Goal: Transaction & Acquisition: Purchase product/service

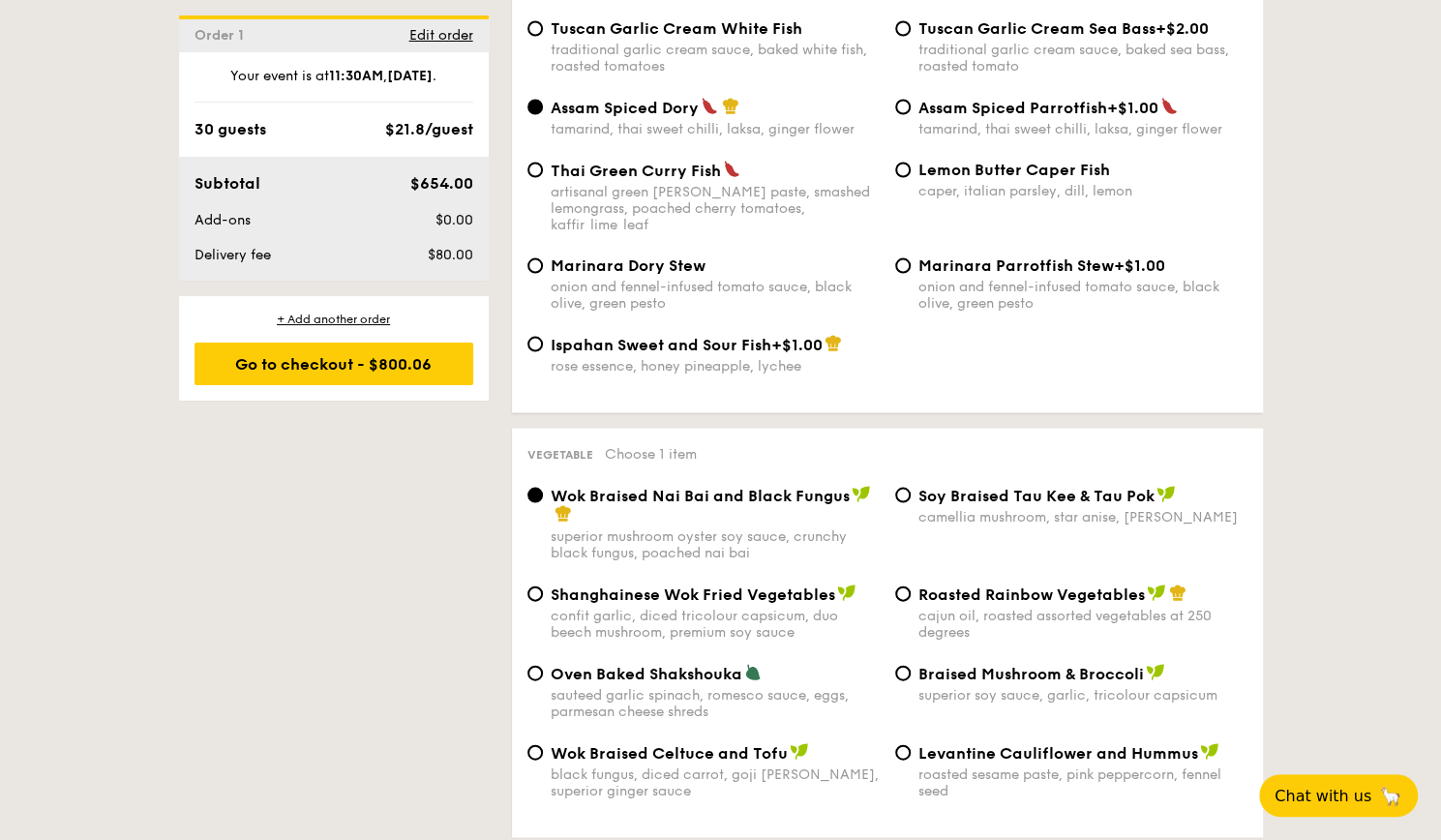
click at [1361, 207] on div "1 - Select menu 2 - Select items 3 - Check out Order 1 [DATE] 11:30AM 30 guests…" at bounding box center [720, 505] width 1441 height 4347
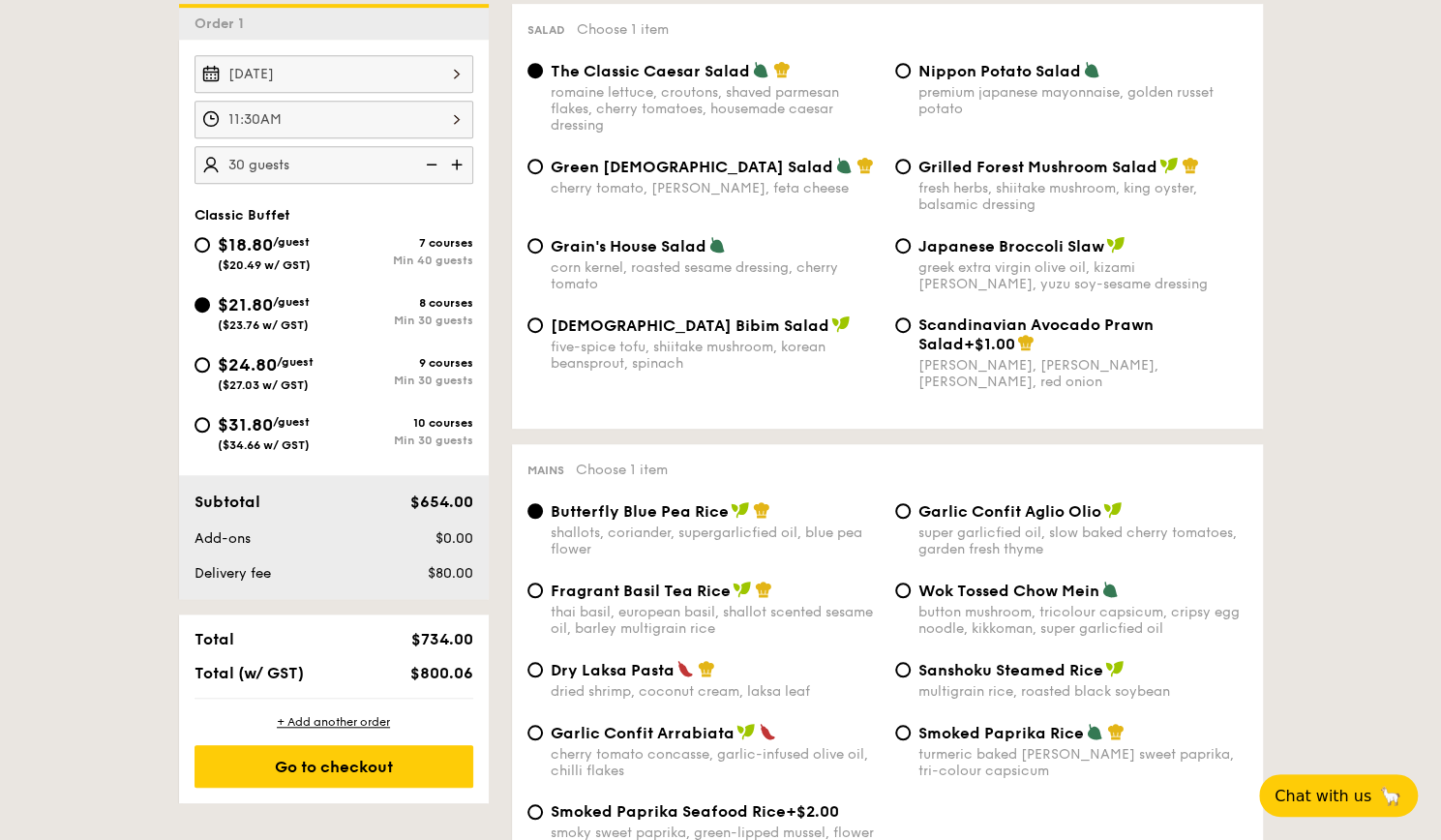
scroll to position [678, 0]
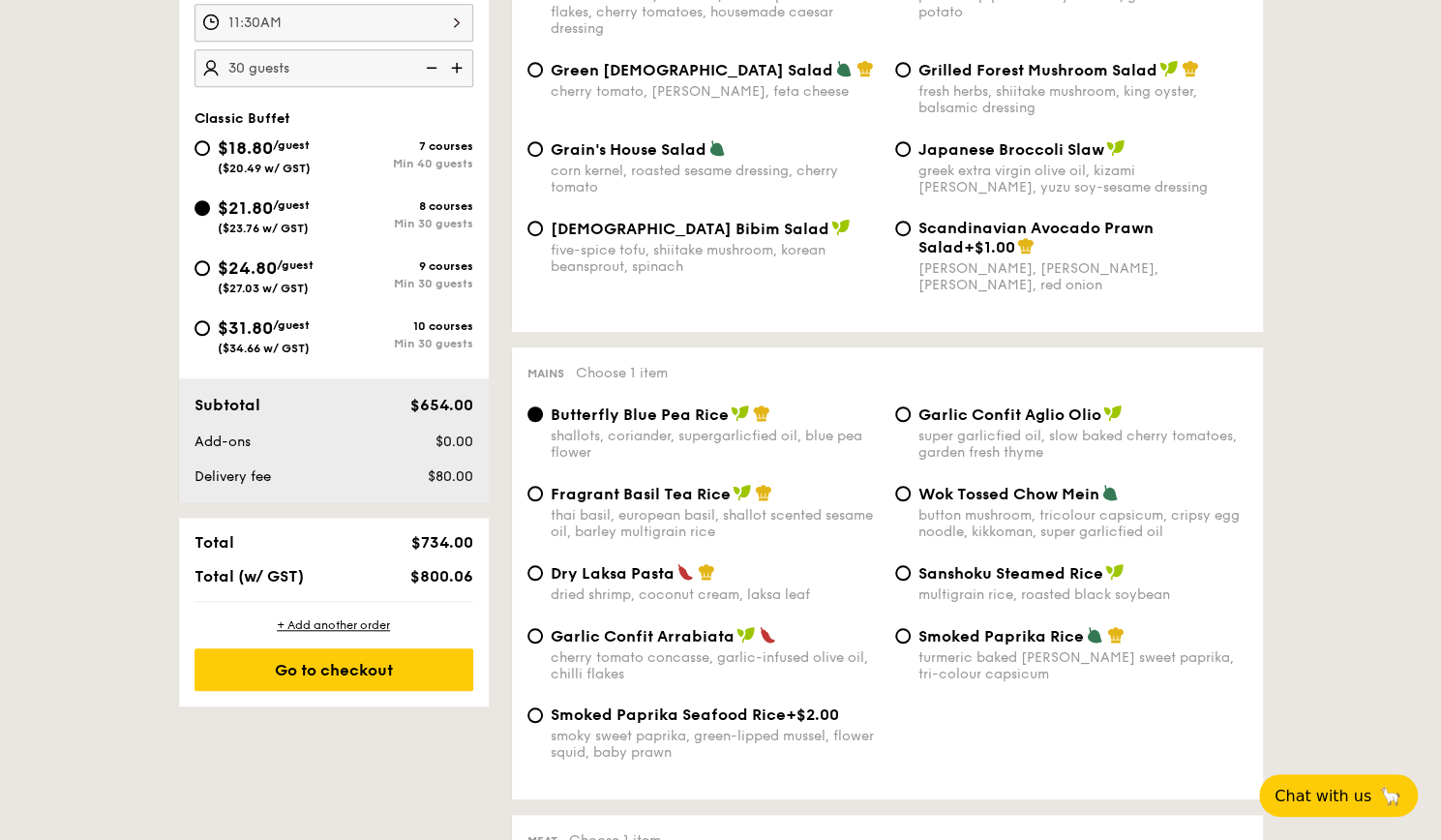
click at [914, 412] on div "Garlic Confit Aglio Olio super garlicfied oil, slow baked cherry tomatoes, gard…" at bounding box center [1072, 433] width 368 height 56
click at [906, 417] on input "Garlic Confit Aglio Olio super garlicfied oil, slow baked cherry tomatoes, gard…" at bounding box center [904, 415] width 16 height 16
radio input "true"
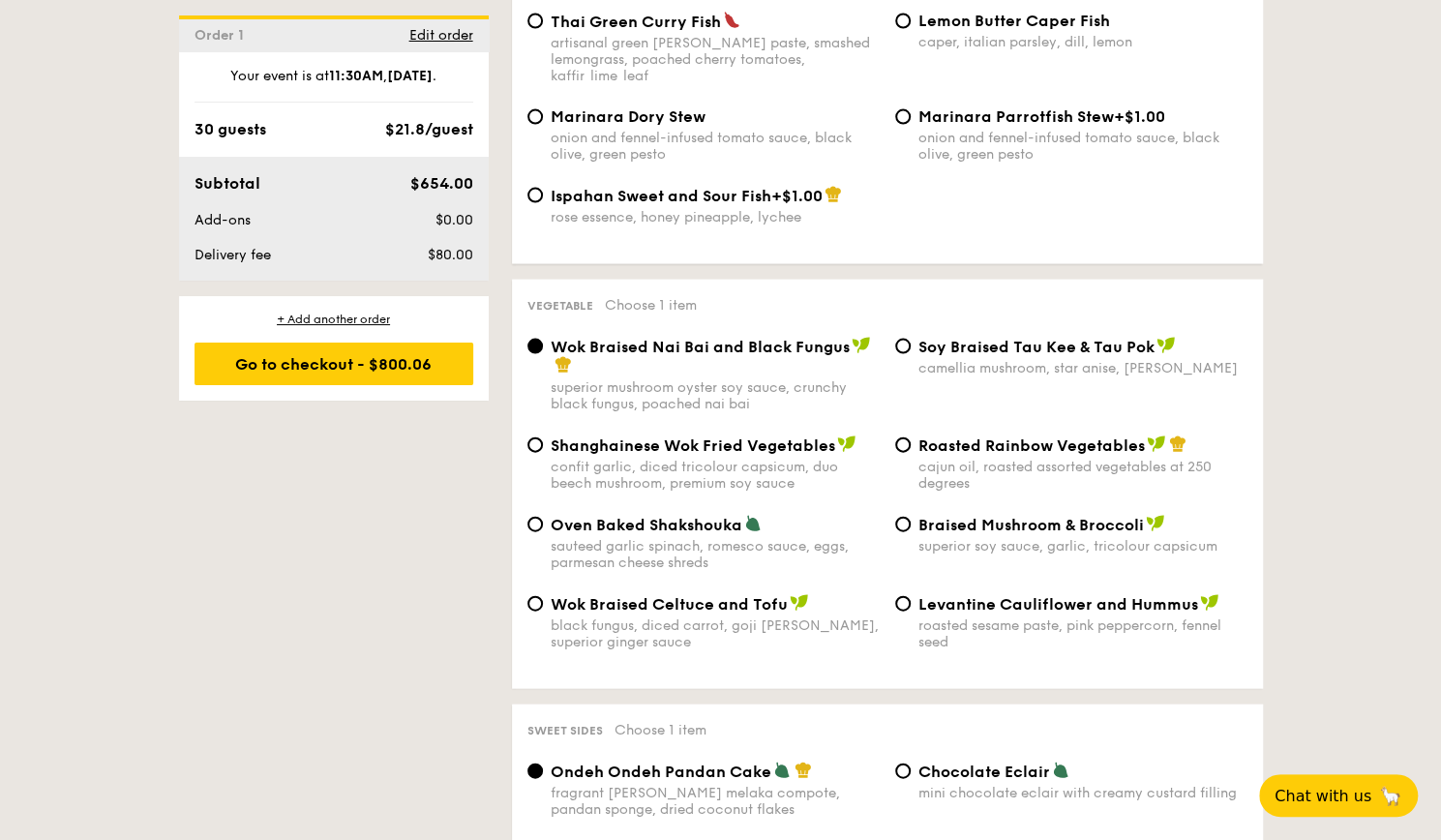
scroll to position [2324, 0]
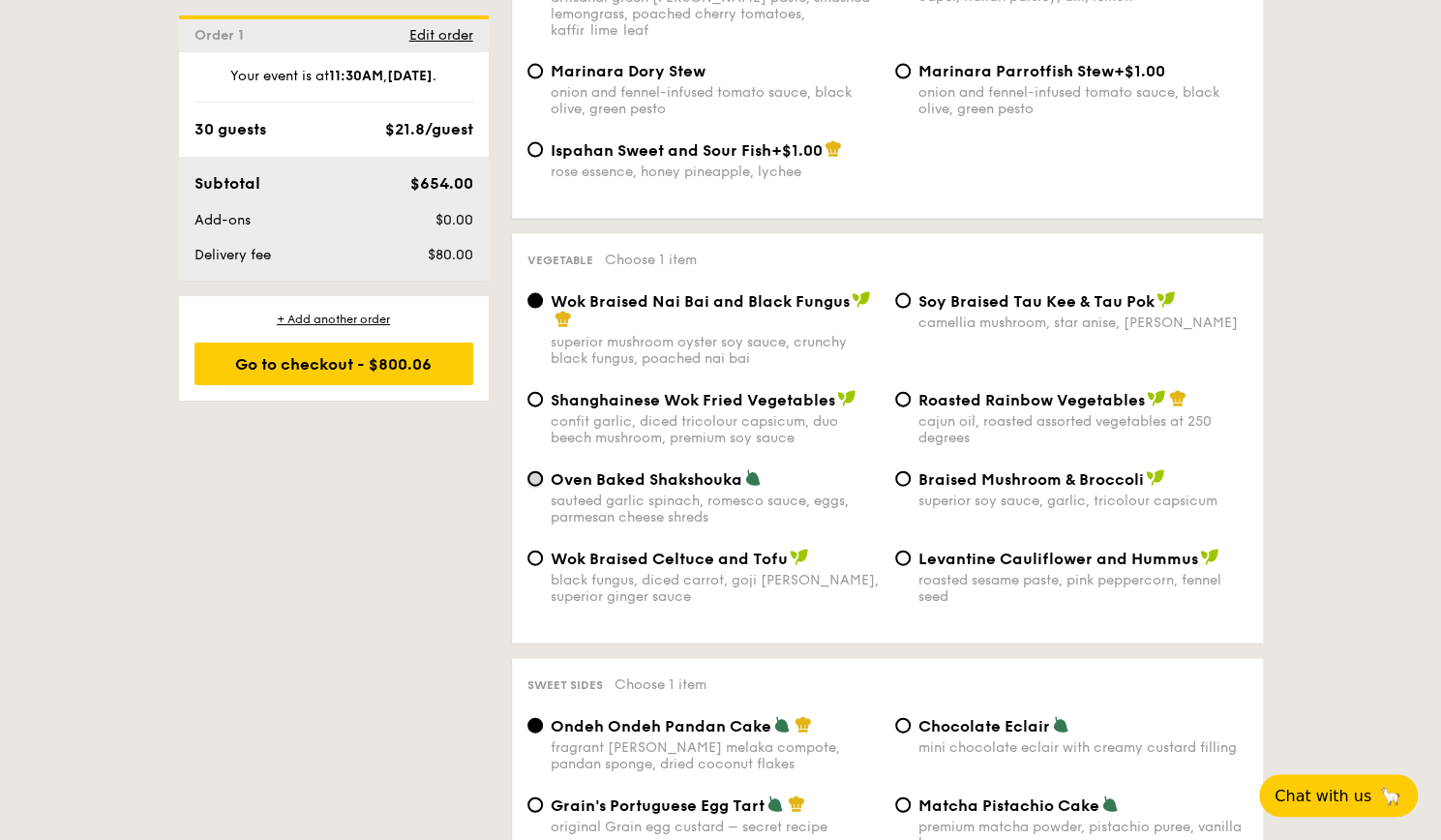
click at [534, 472] on input "Oven Baked Shakshouka sauteed garlic spinach, romesco sauce, eggs, parmesan che…" at bounding box center [535, 480] width 16 height 16
radio input "true"
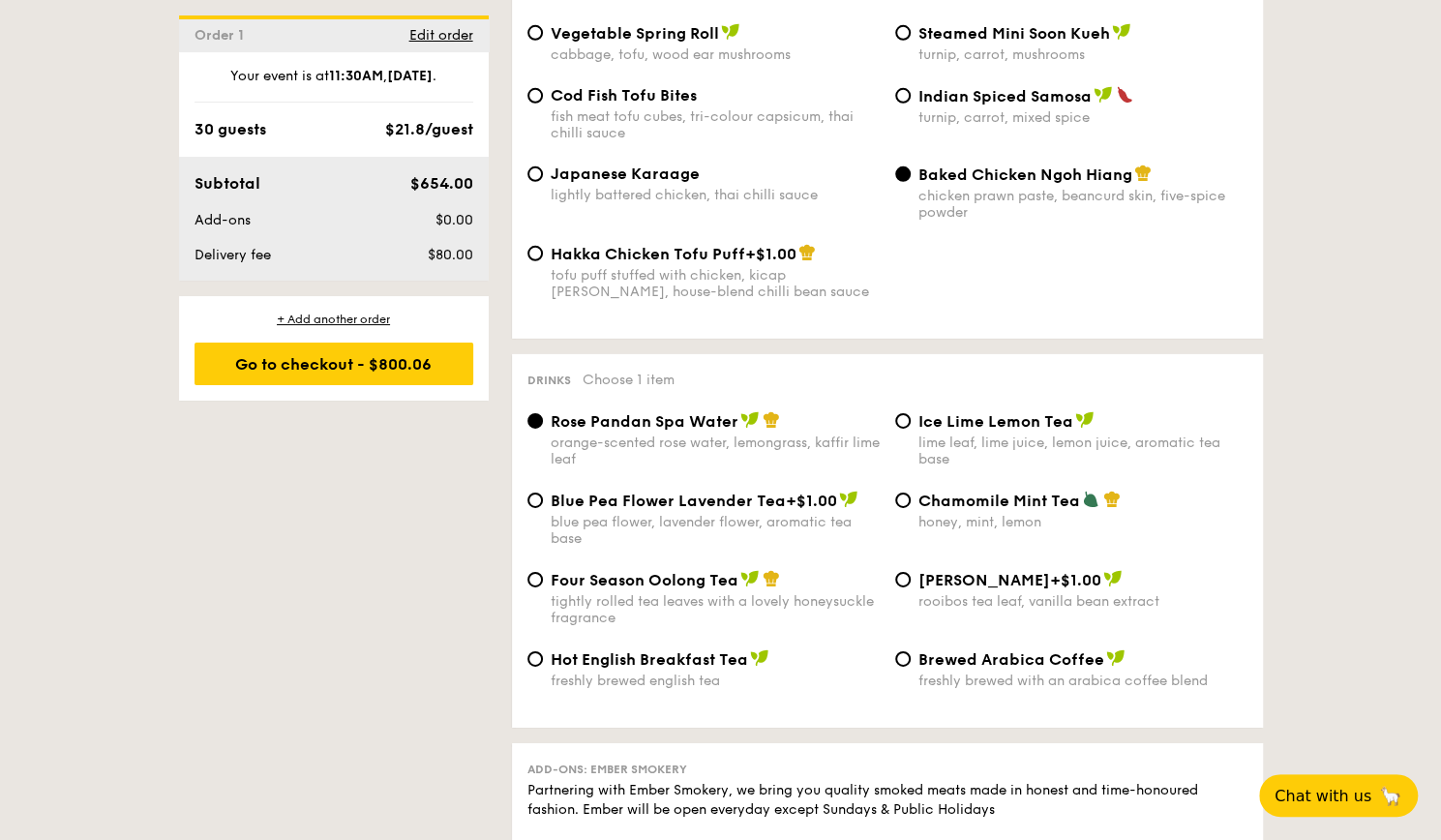
scroll to position [3582, 0]
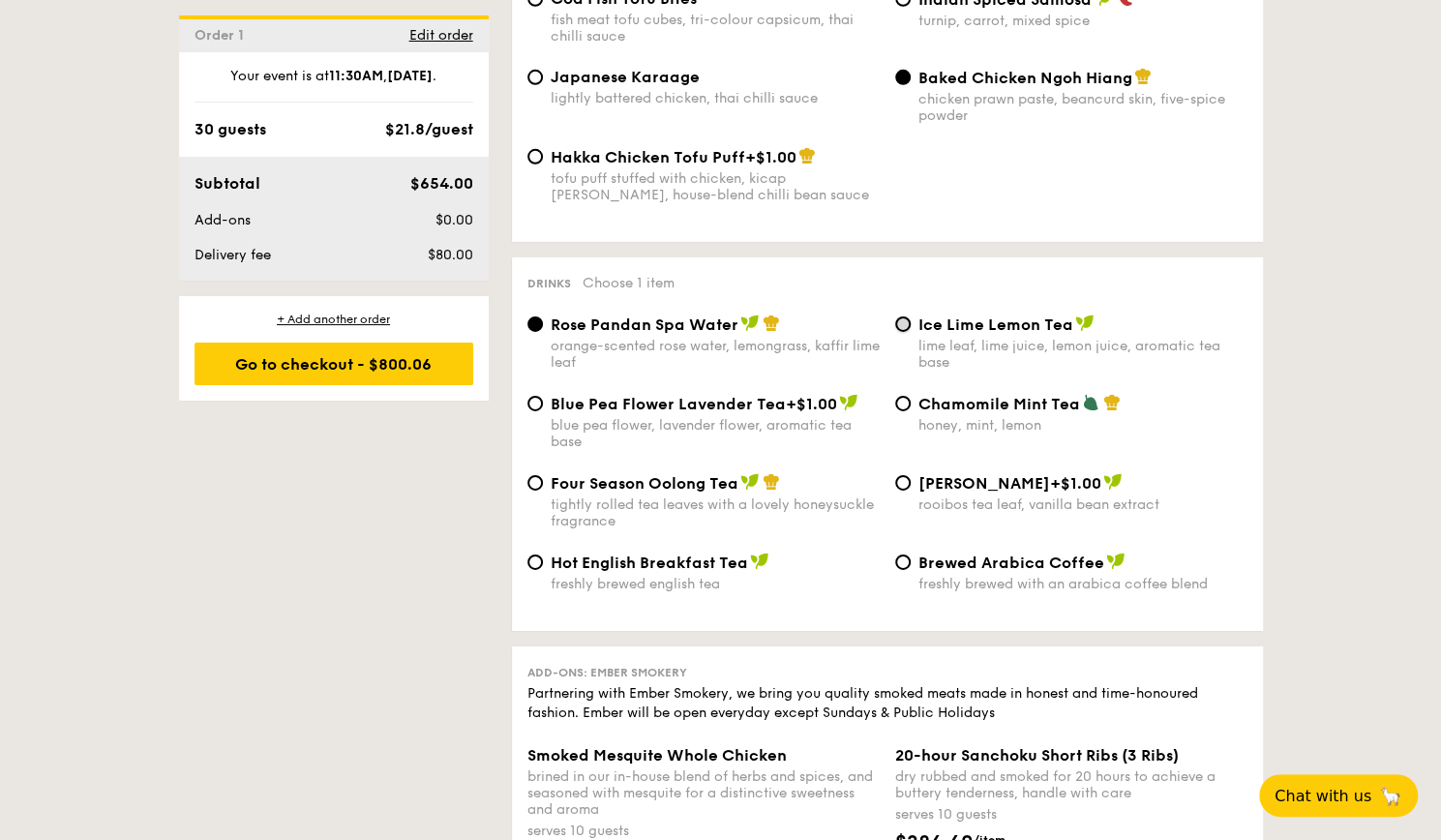
click at [906, 321] on input "Ice Lime Lemon Tea lime leaf, lime juice, lemon juice, aromatic tea base" at bounding box center [904, 324] width 16 height 16
radio input "true"
click at [318, 364] on div "Go to checkout - $800.06" at bounding box center [334, 363] width 279 height 43
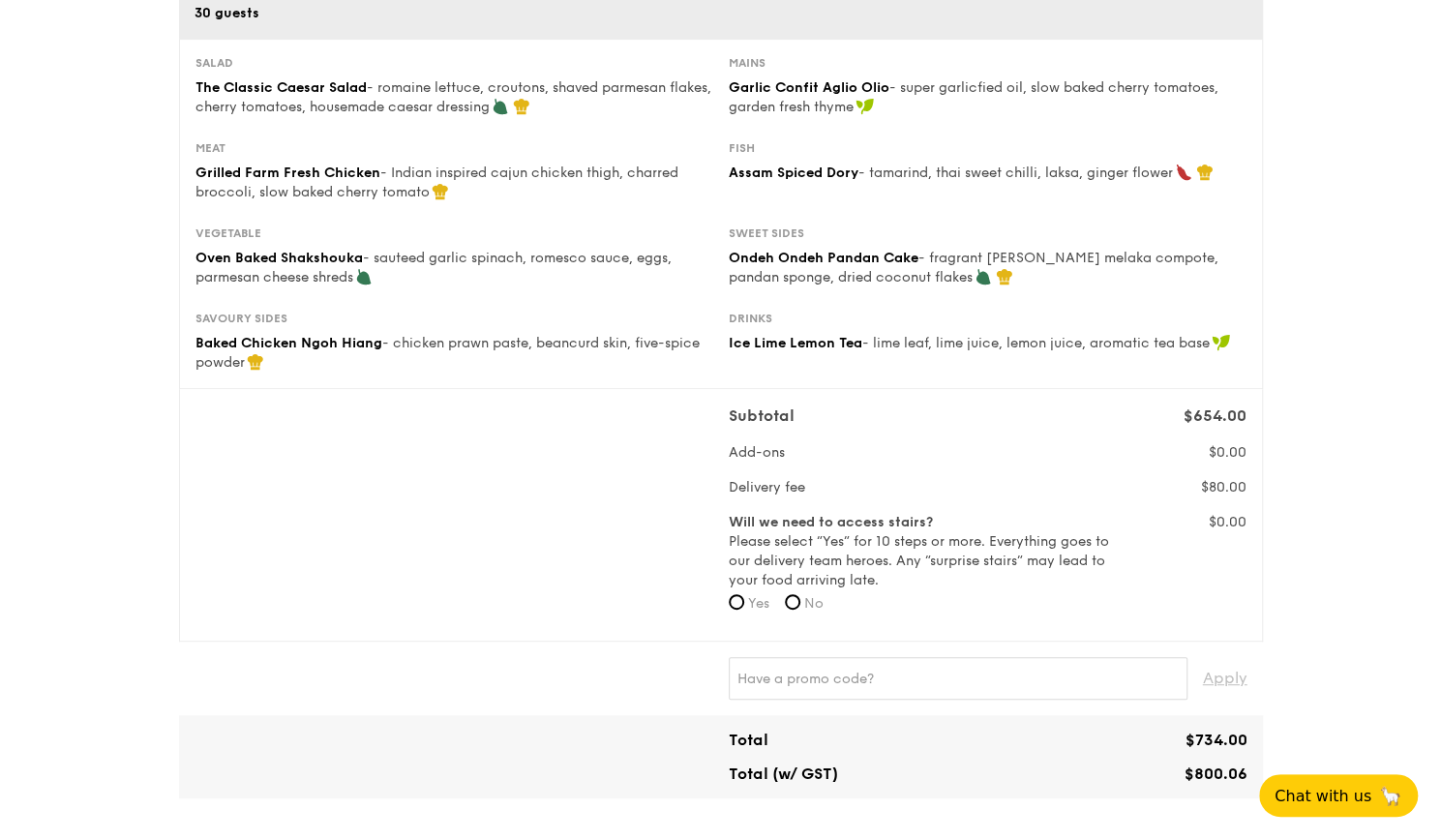
scroll to position [291, 0]
click at [803, 604] on label "No" at bounding box center [804, 601] width 39 height 19
click at [800, 604] on input "No" at bounding box center [793, 600] width 16 height 16
radio input "true"
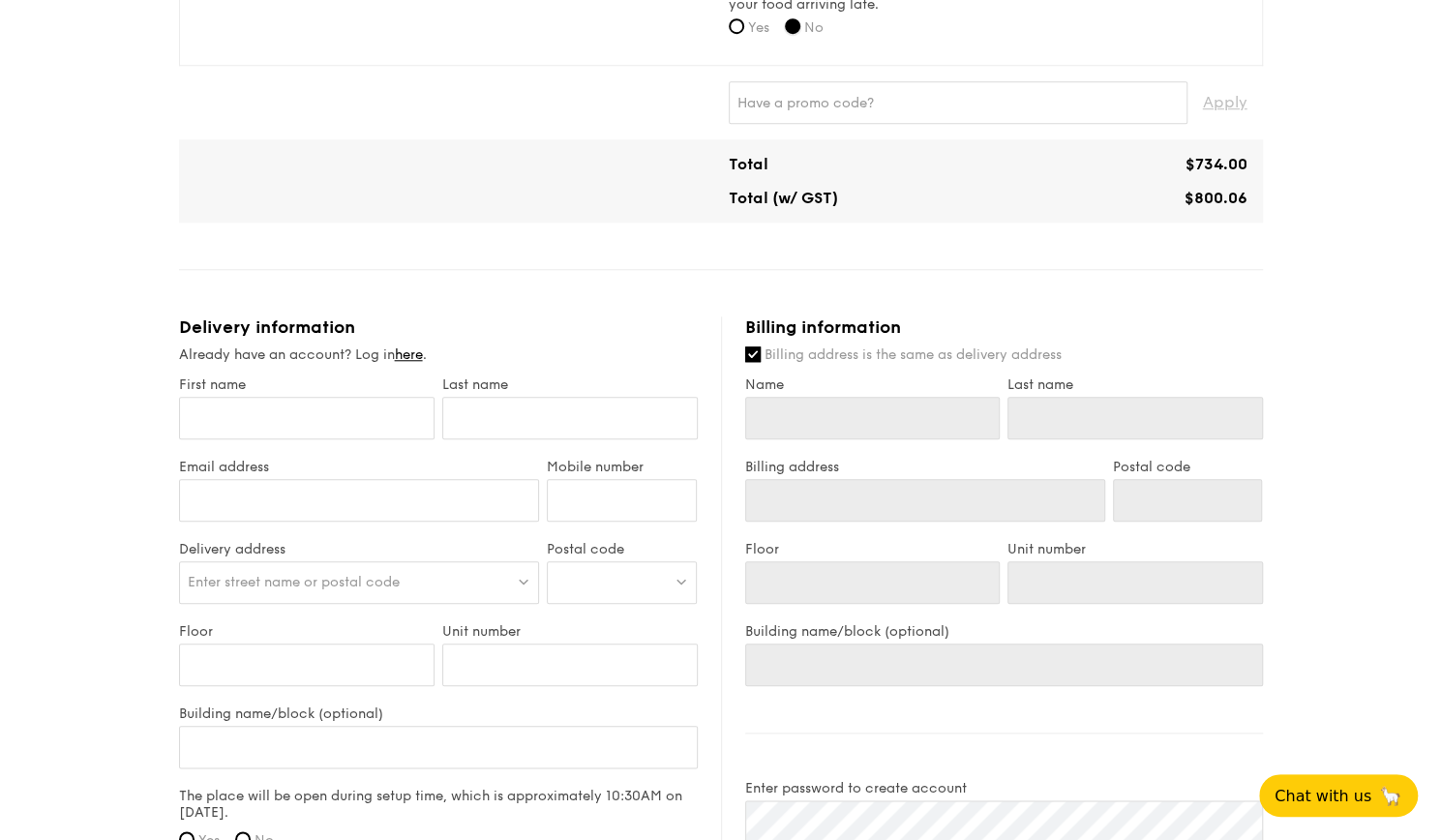
scroll to position [871, 0]
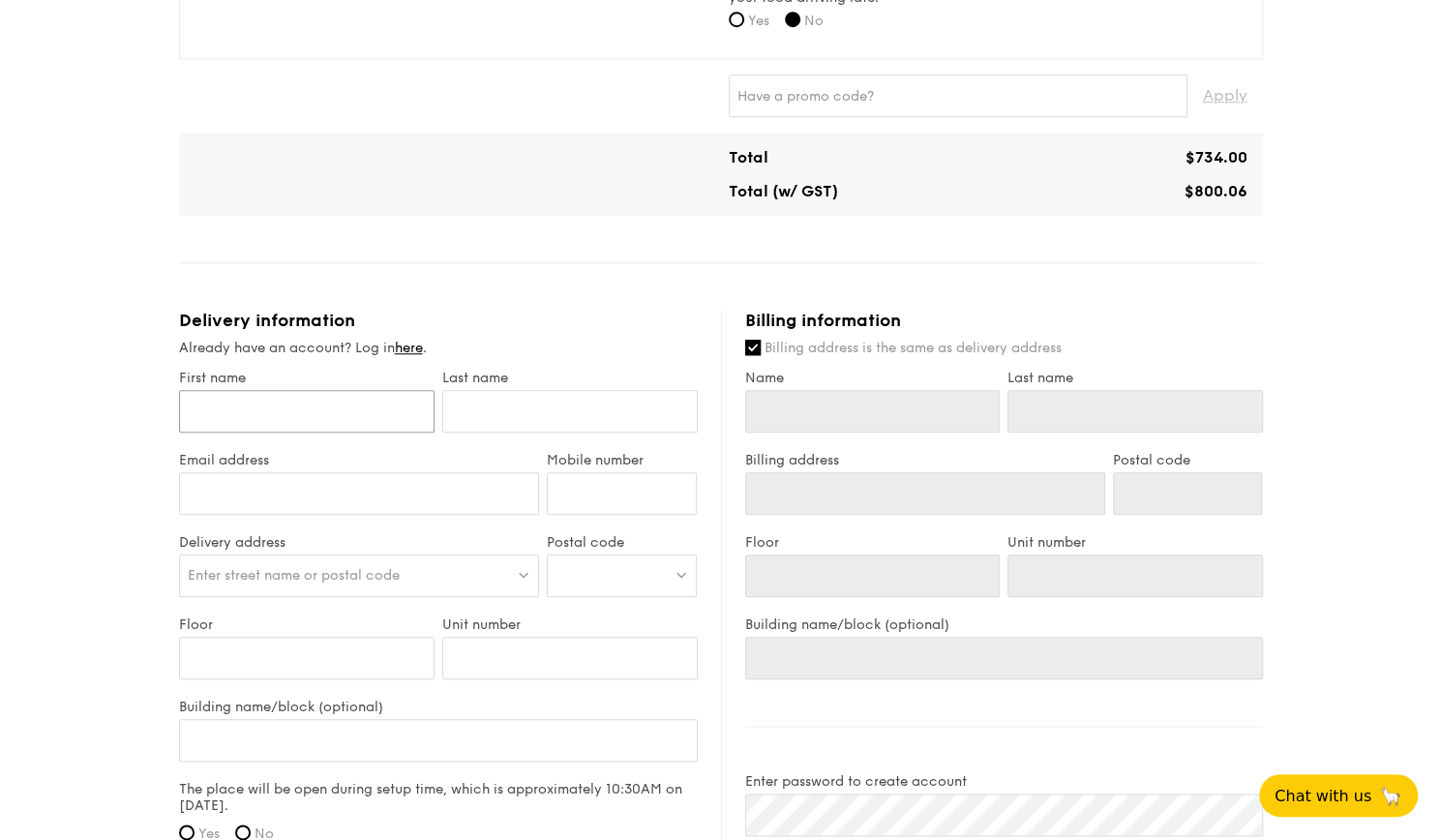
click at [323, 402] on input "First name" at bounding box center [307, 411] width 256 height 43
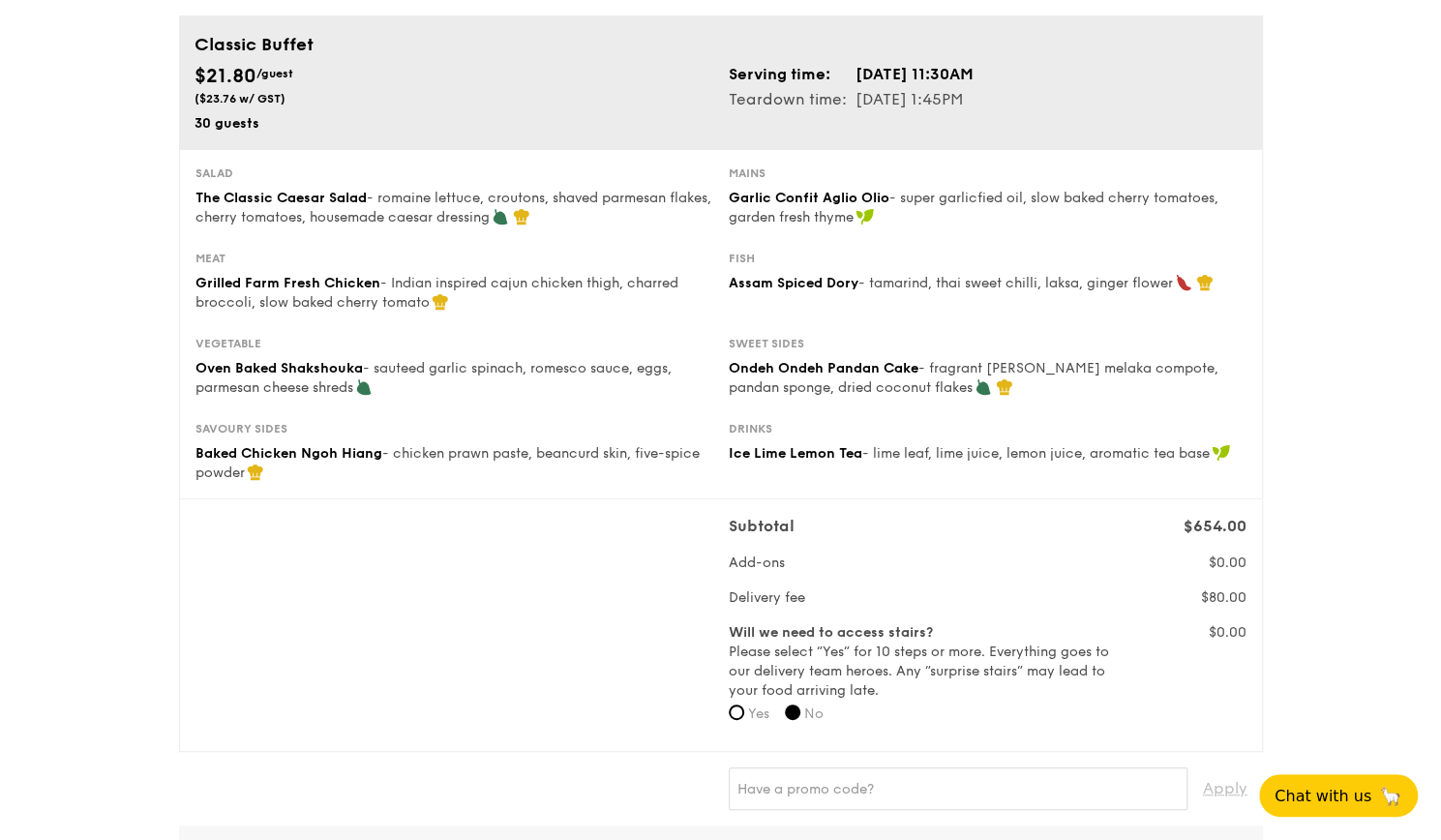
scroll to position [194, 0]
